Goal: Information Seeking & Learning: Learn about a topic

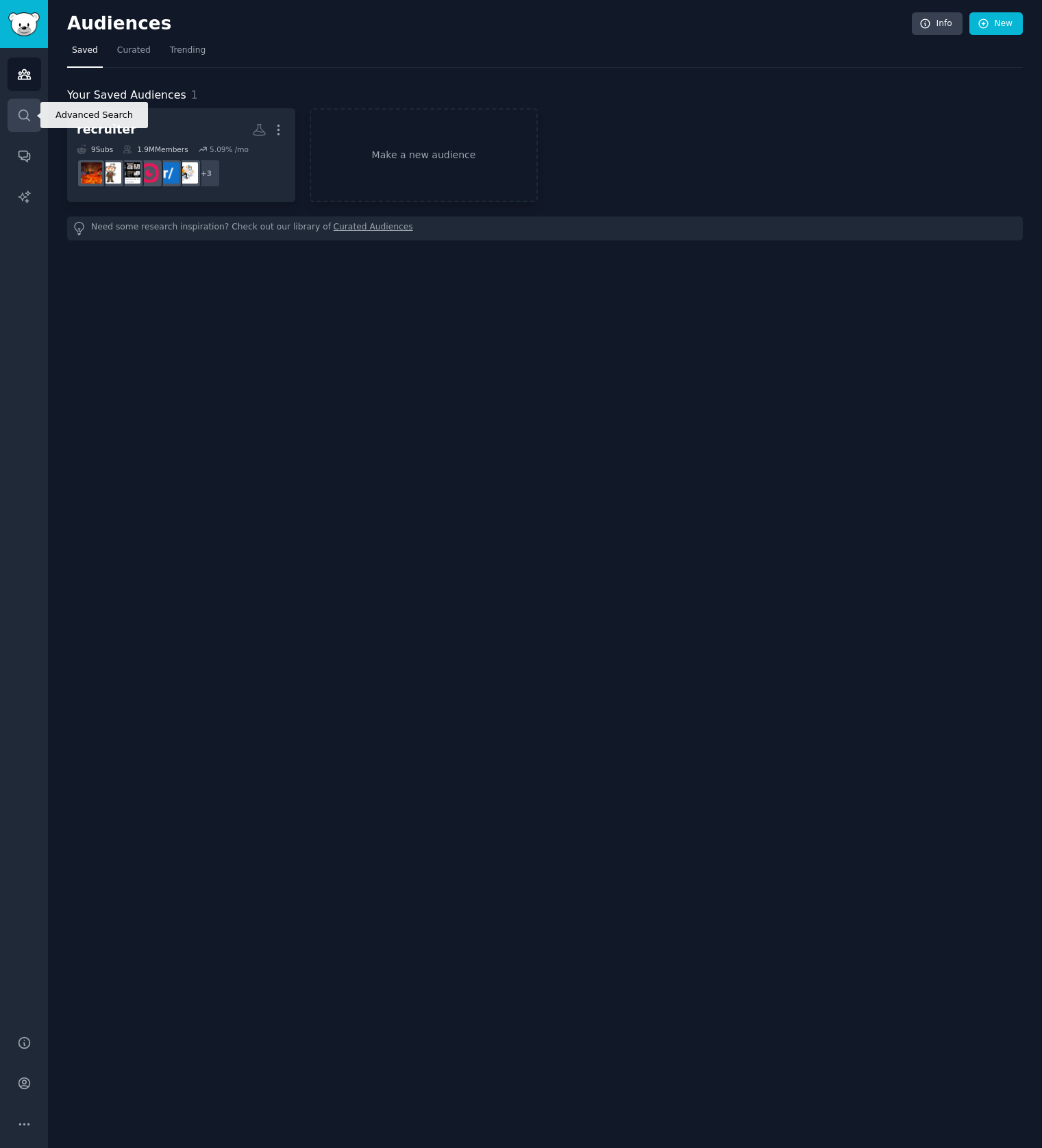
click at [35, 106] on link "Search" at bounding box center [24, 115] width 34 height 34
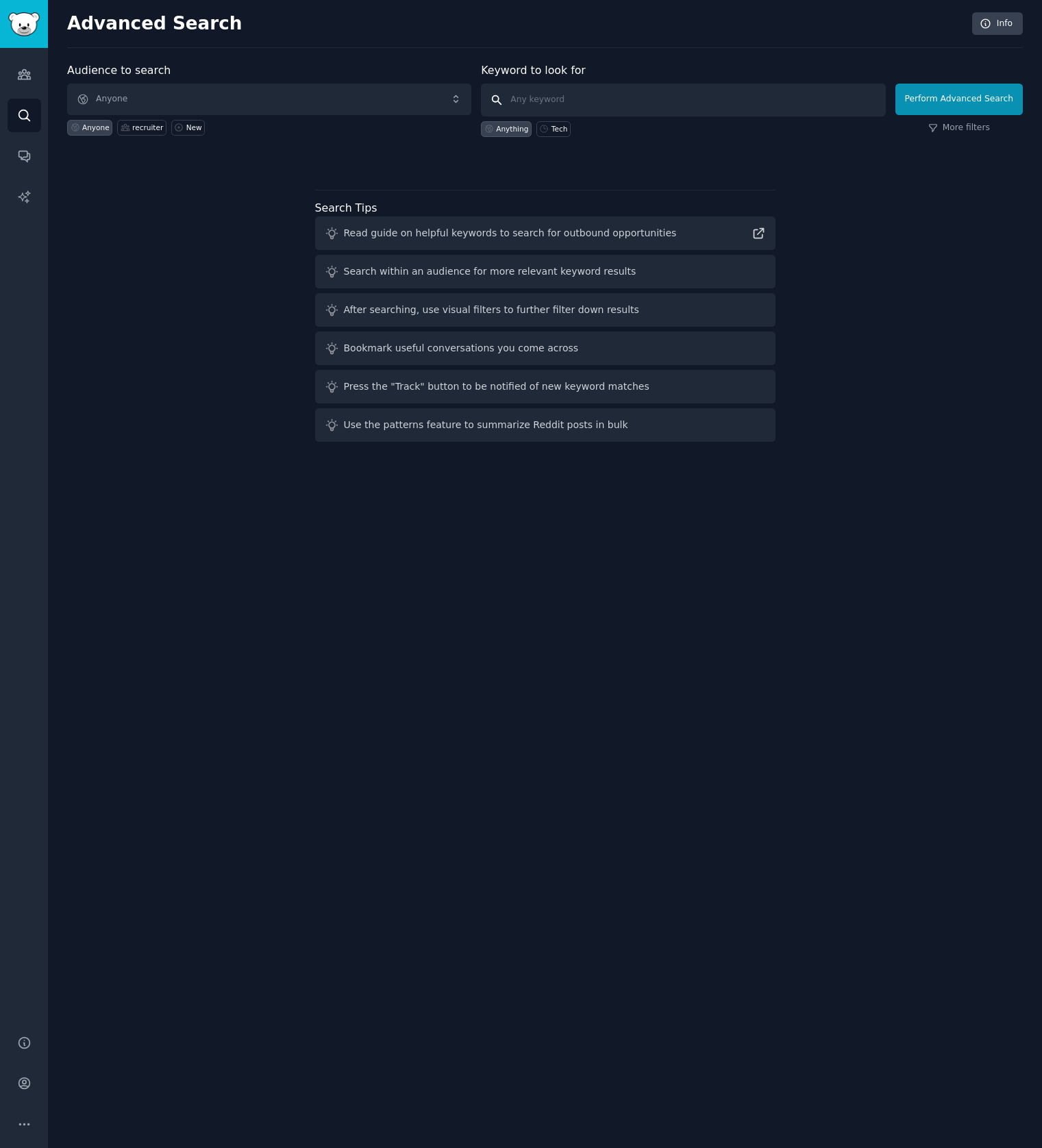
click at [588, 109] on input "text" at bounding box center [683, 100] width 404 height 33
type input "tezi ai"
click button "Perform Advanced Search" at bounding box center [959, 99] width 128 height 32
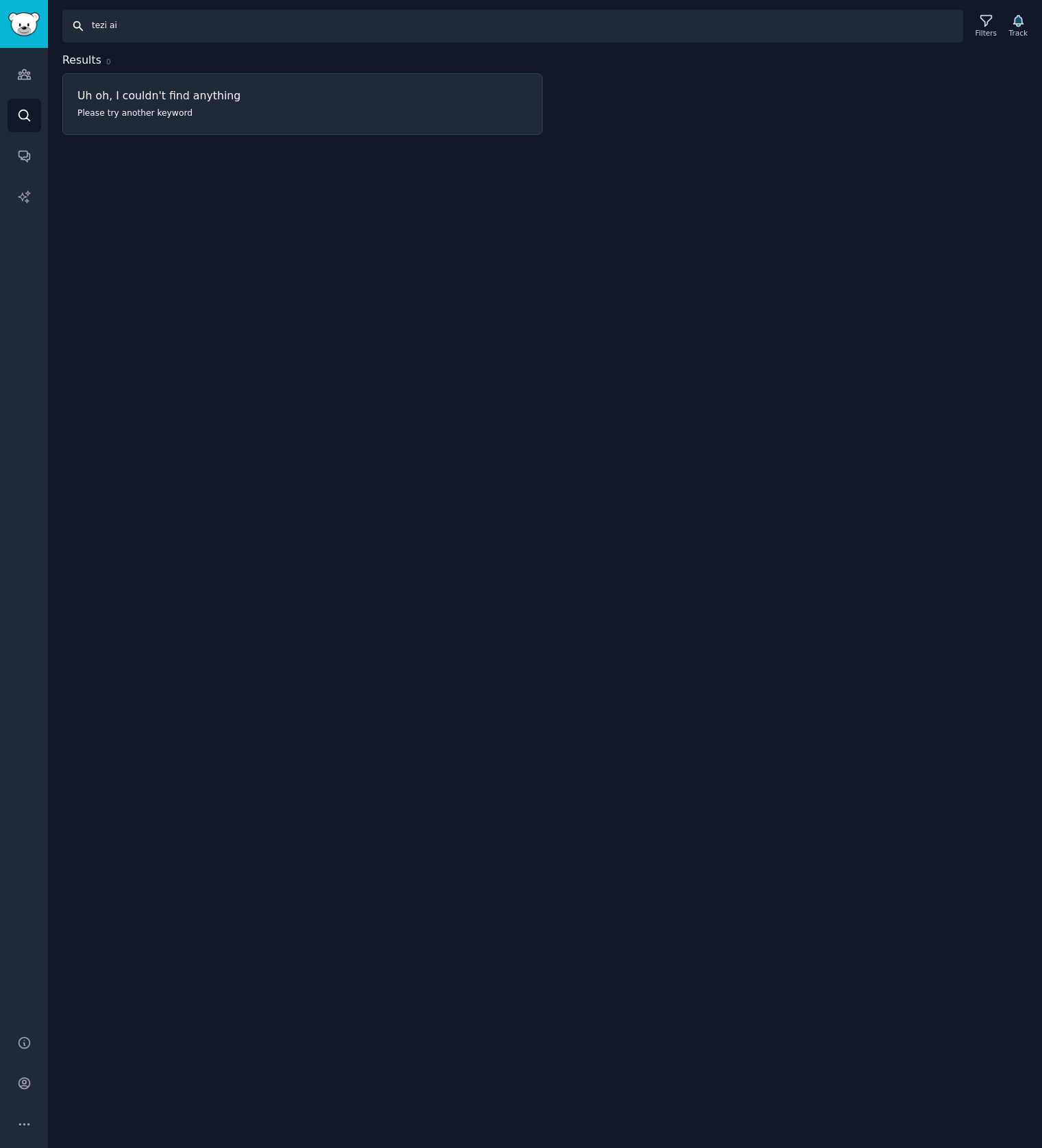
click at [114, 28] on input "tezi ai" at bounding box center [512, 26] width 901 height 33
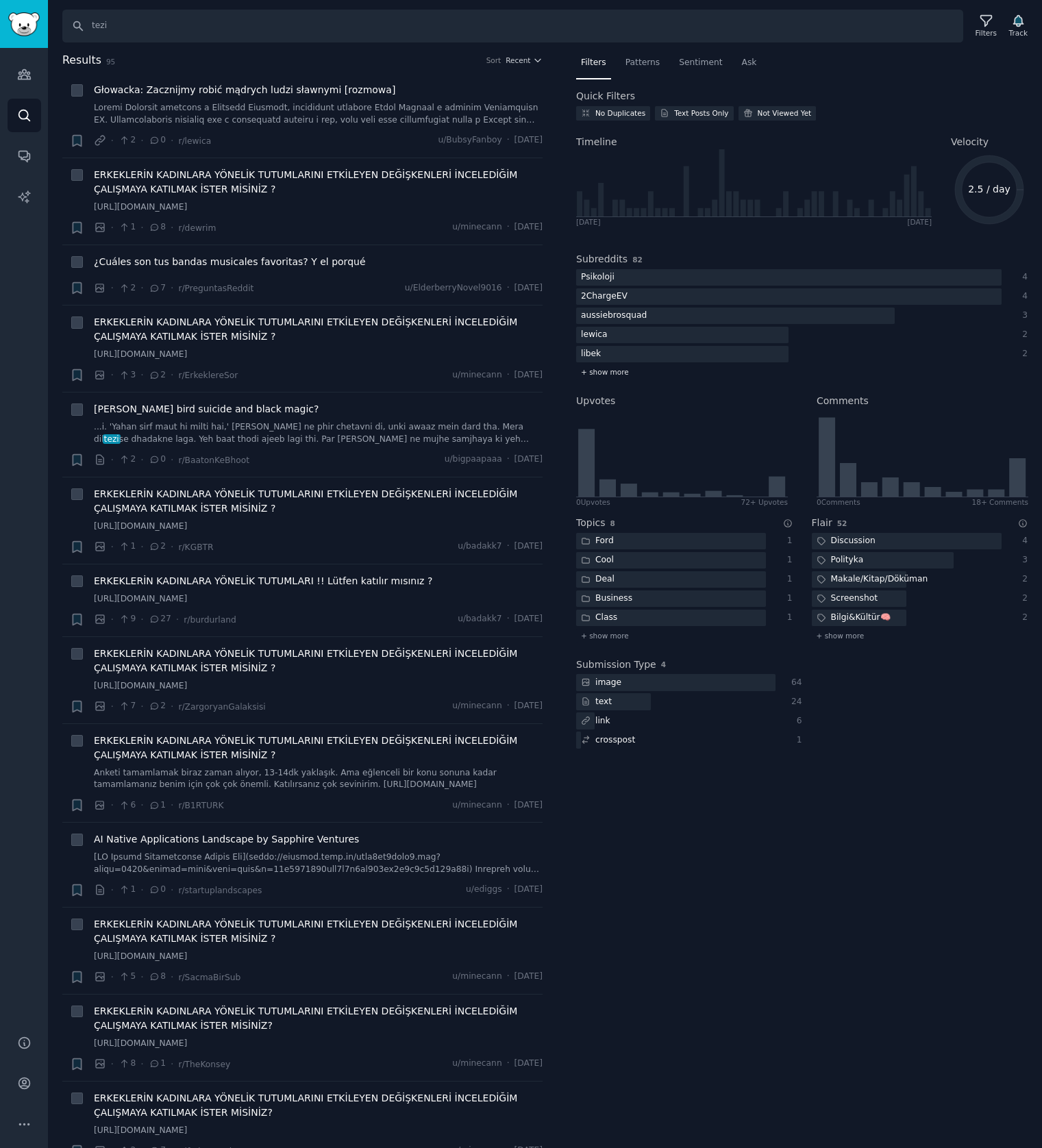
click at [606, 375] on span "+ show more" at bounding box center [605, 371] width 48 height 9
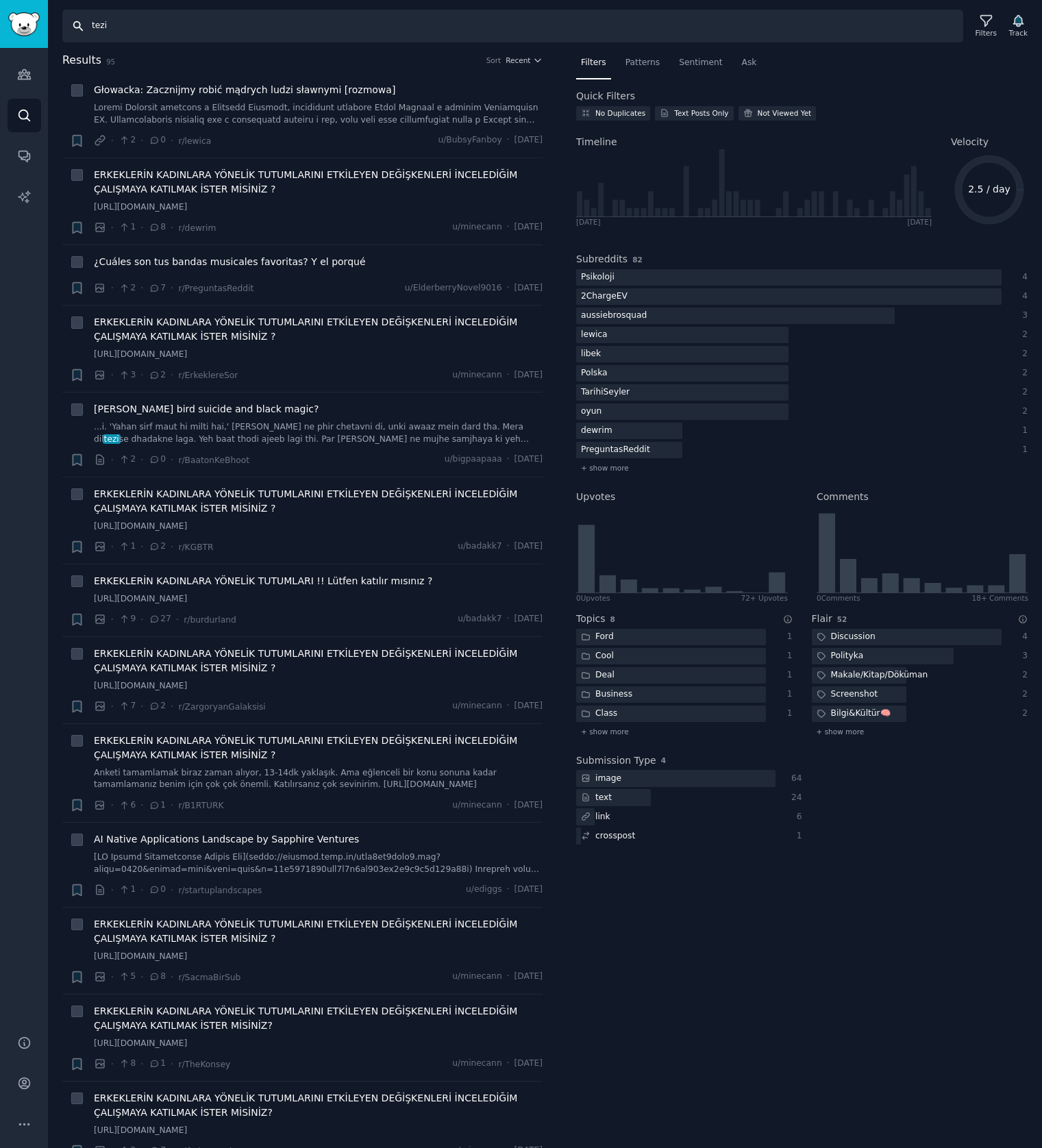
click at [118, 27] on input "tezi" at bounding box center [512, 26] width 901 height 33
type input "recruiting ai"
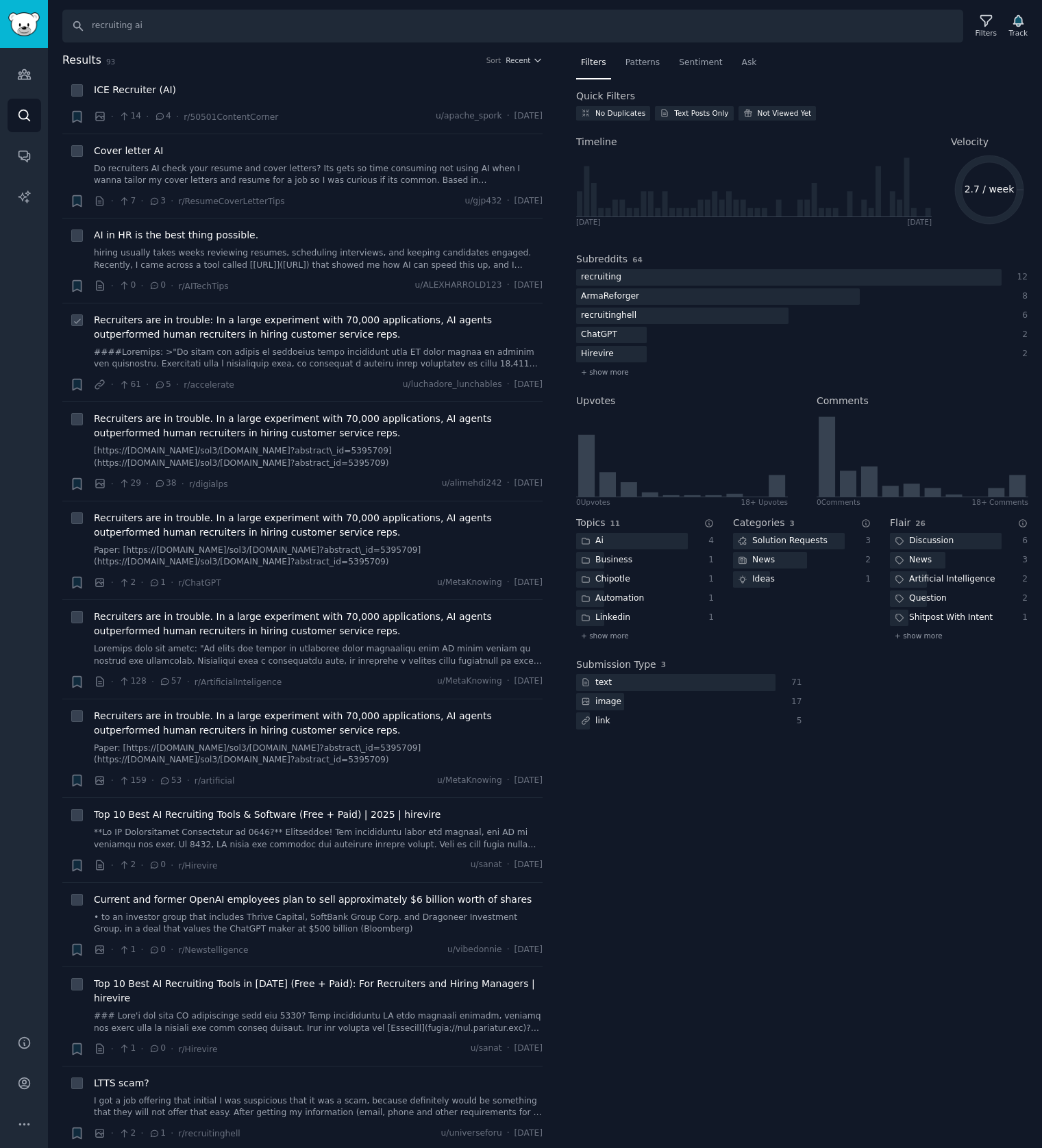
click at [242, 328] on span "Recruiters are in trouble: In a large experiment with 70,000 applications, AI a…" at bounding box center [318, 327] width 449 height 28
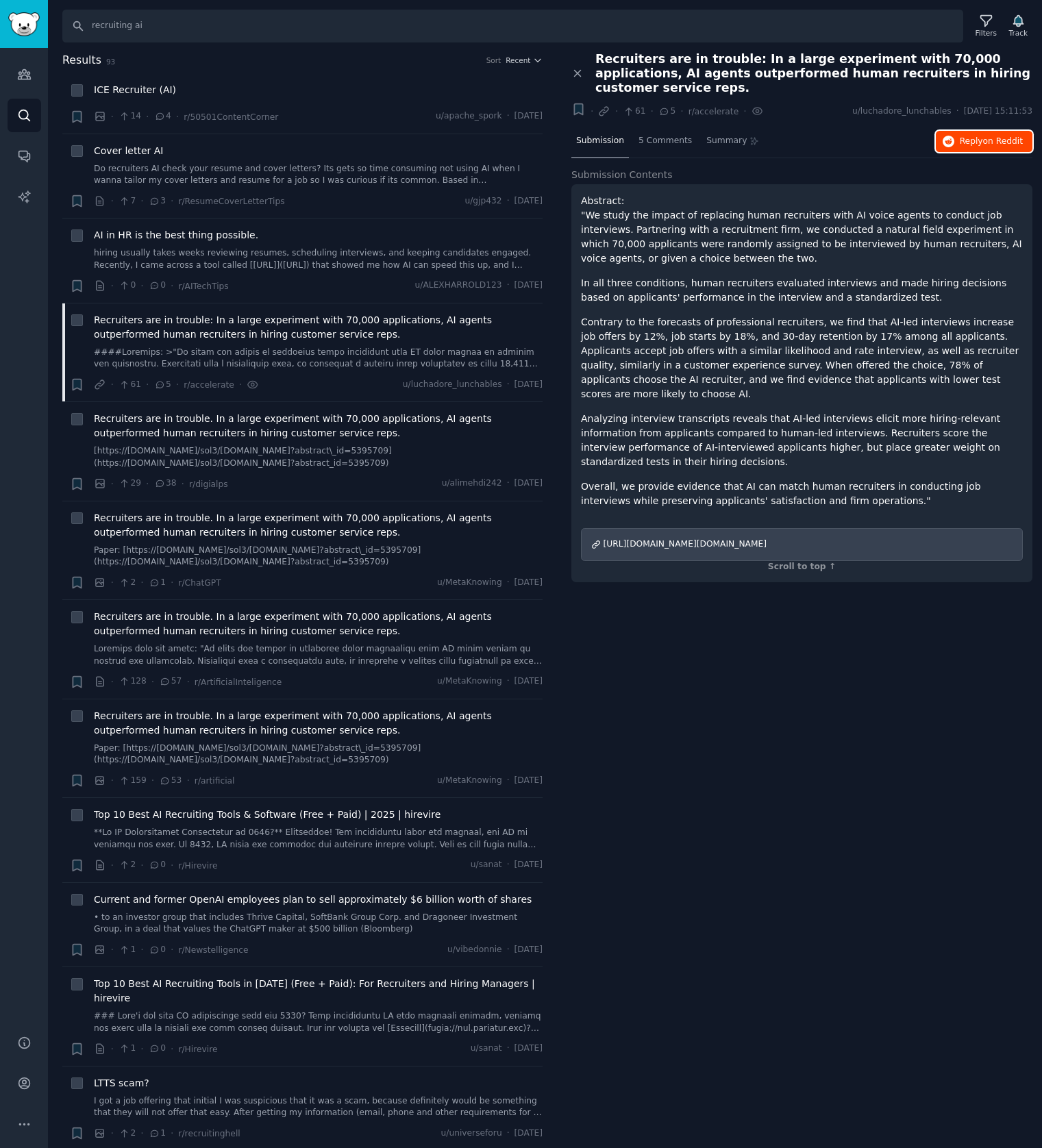
click at [1004, 136] on span "on Reddit" at bounding box center [1002, 140] width 40 height 9
click at [967, 133] on button "Reply on Reddit" at bounding box center [984, 141] width 97 height 22
